Goal: Task Accomplishment & Management: Manage account settings

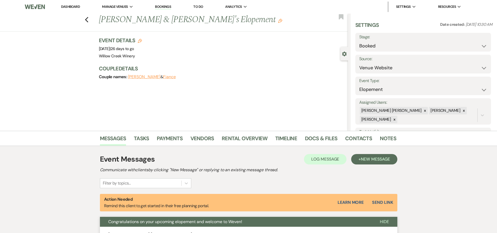
select select "5"
select select "22"
click at [86, 21] on icon "Previous" at bounding box center [87, 20] width 4 height 6
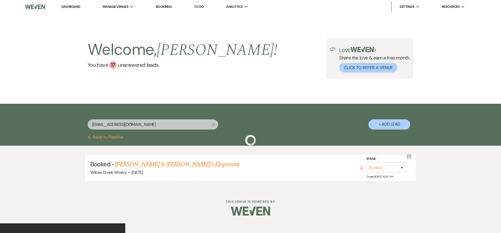
click at [88, 20] on div "Welcome, [PERSON_NAME] ! You have 17 unanswered lead s . Love ? Share the love …" at bounding box center [250, 59] width 501 height 90
click at [112, 139] on button "Previous Back to Pipeline" at bounding box center [106, 137] width 36 height 4
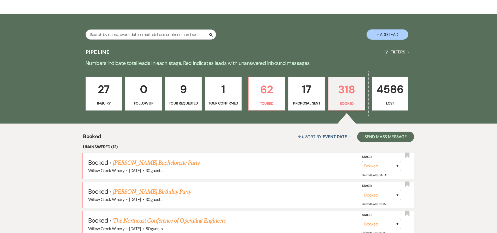
scroll to position [162, 0]
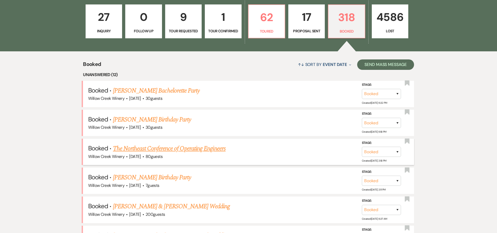
click at [209, 150] on link "The Northeast Conference of Operating Engineers" at bounding box center [169, 148] width 113 height 9
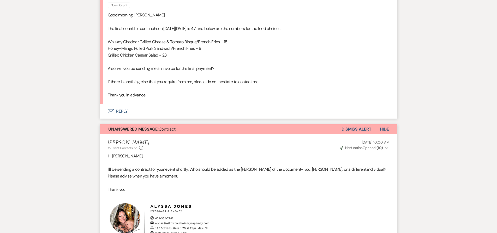
scroll to position [177, 0]
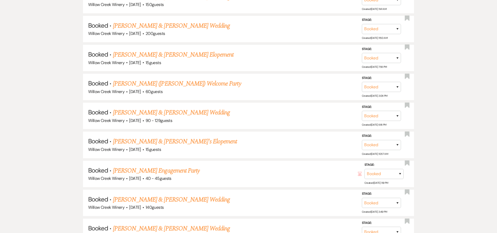
scroll to position [162, 0]
